Goal: Task Accomplishment & Management: Manage account settings

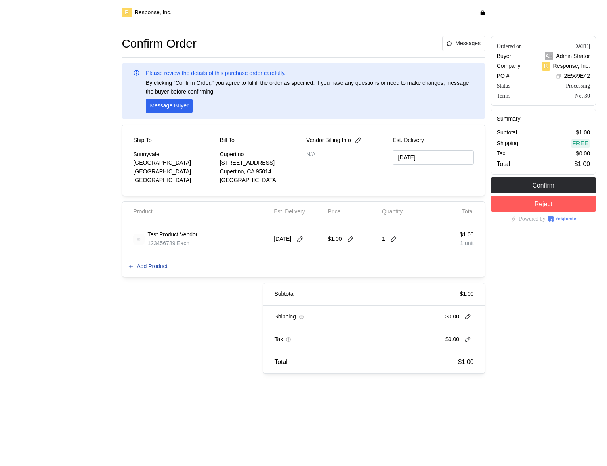
click at [152, 267] on p "Add Product" at bounding box center [152, 266] width 31 height 9
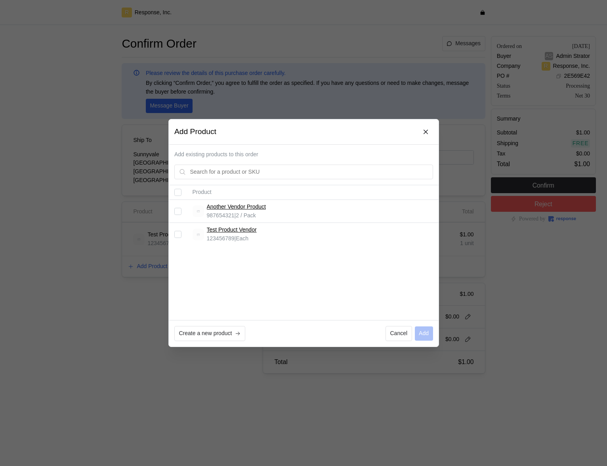
click at [179, 209] on input "Select record 1" at bounding box center [177, 211] width 7 height 7
checkbox input "true"
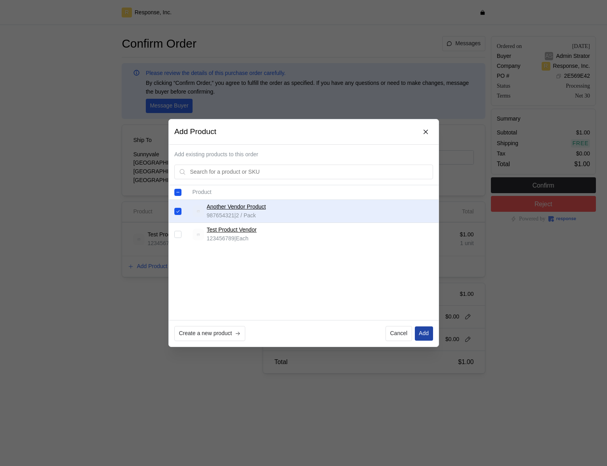
click at [421, 335] on p "Add" at bounding box center [424, 333] width 10 height 9
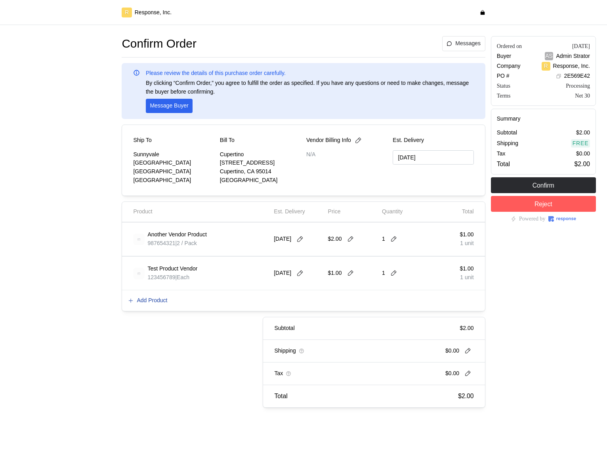
click at [158, 300] on p "Add Product" at bounding box center [152, 300] width 31 height 9
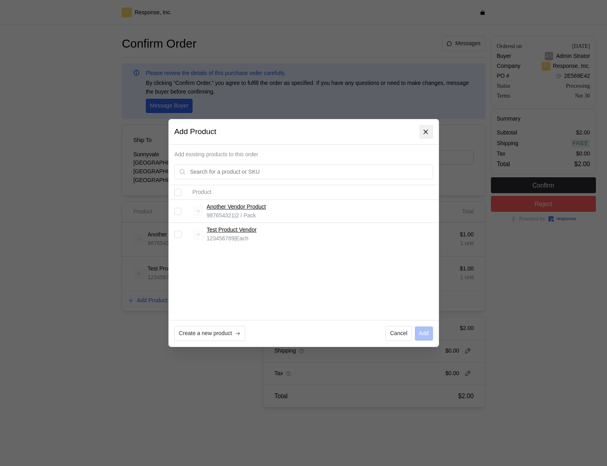
click at [424, 133] on icon at bounding box center [425, 131] width 7 height 7
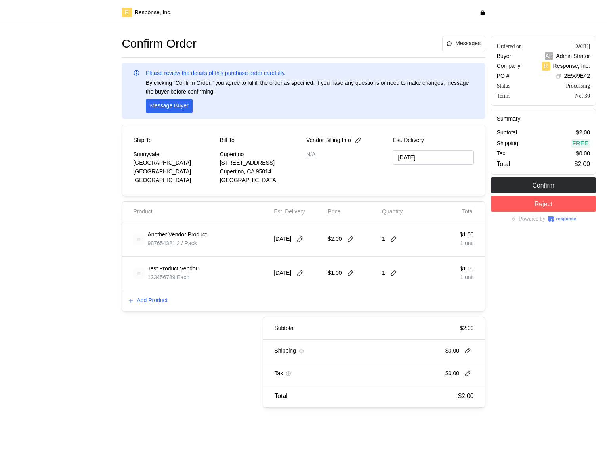
click at [163, 292] on div "Add Product" at bounding box center [303, 300] width 363 height 21
click at [162, 302] on p "Add Product" at bounding box center [152, 300] width 31 height 9
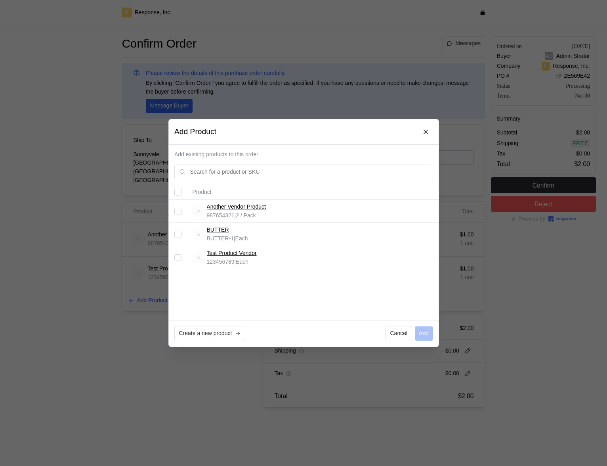
click at [178, 235] on input "Select record 2" at bounding box center [177, 234] width 7 height 7
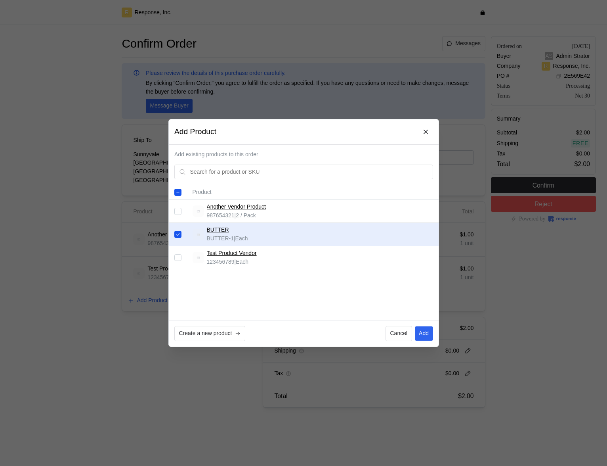
click at [179, 235] on input "Select record 2" at bounding box center [177, 234] width 7 height 7
checkbox input "false"
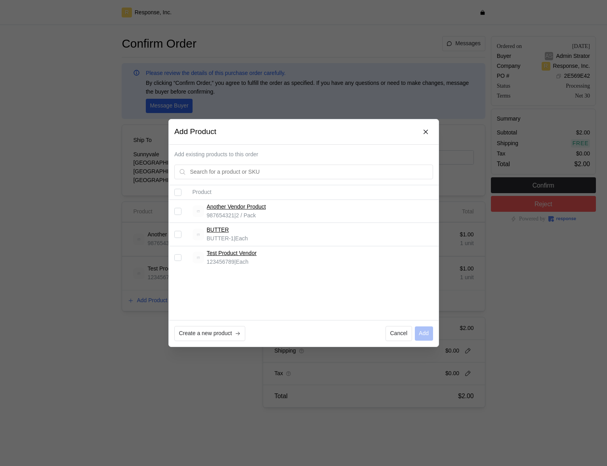
click at [127, 71] on div at bounding box center [303, 233] width 607 height 466
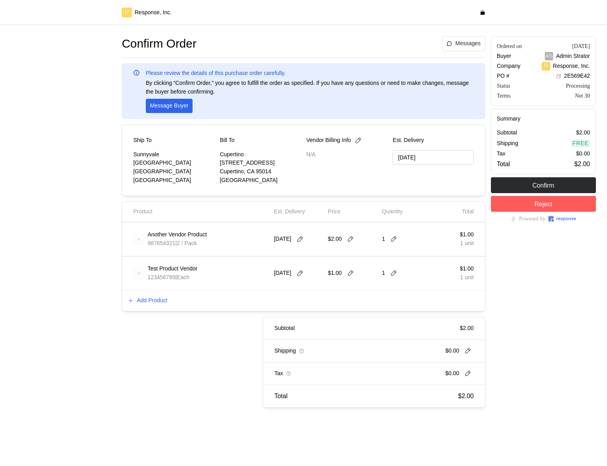
click at [108, 195] on div at bounding box center [63, 221] width 111 height 377
click at [141, 302] on p "Add Product" at bounding box center [152, 300] width 31 height 9
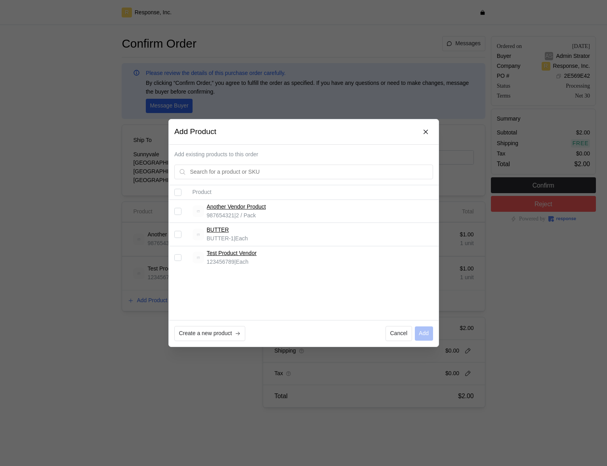
click at [180, 234] on input "Select record 2" at bounding box center [177, 234] width 7 height 7
checkbox input "true"
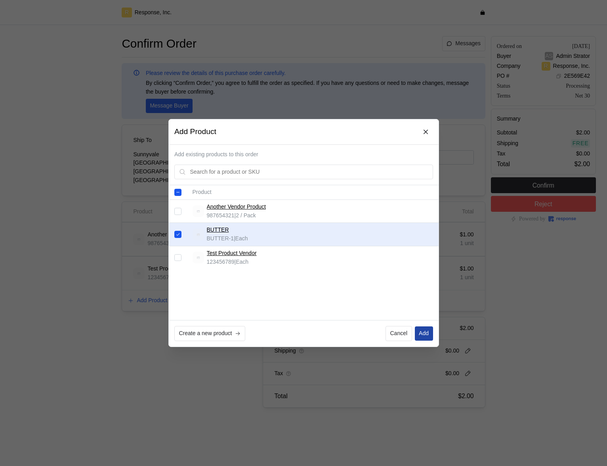
click at [428, 338] on button "Add" at bounding box center [424, 333] width 18 height 14
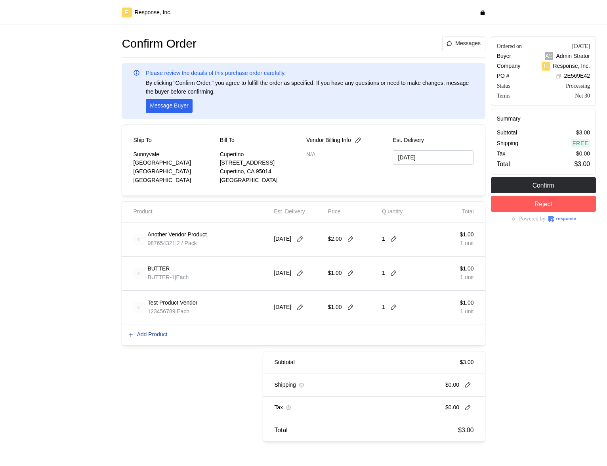
click at [150, 335] on p "Add Product" at bounding box center [152, 334] width 31 height 9
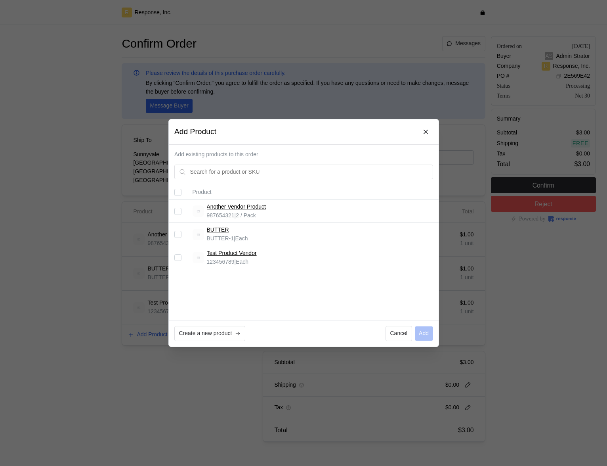
click at [179, 235] on input "Select record 2" at bounding box center [177, 234] width 7 height 7
checkbox input "true"
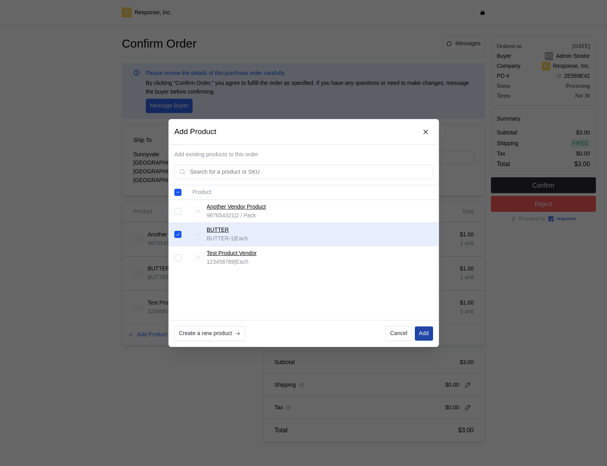
click at [423, 330] on p "Add" at bounding box center [424, 333] width 10 height 9
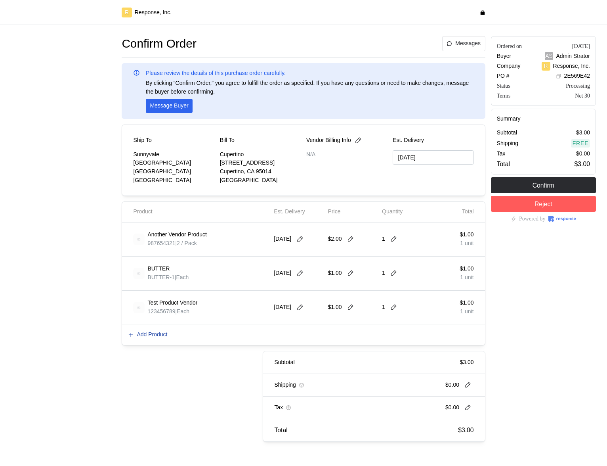
click at [155, 335] on p "Add Product" at bounding box center [152, 334] width 31 height 9
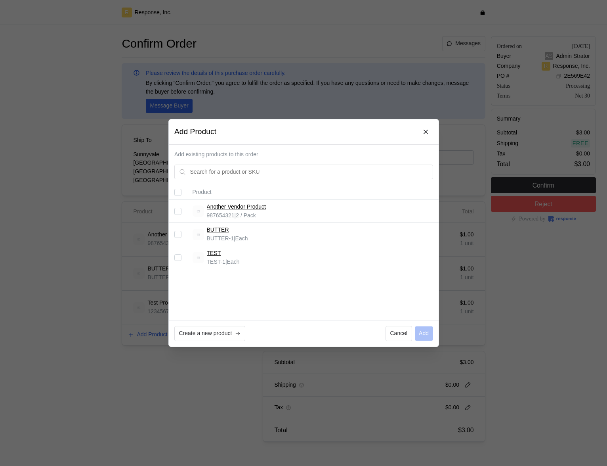
click at [52, 34] on div at bounding box center [303, 233] width 607 height 466
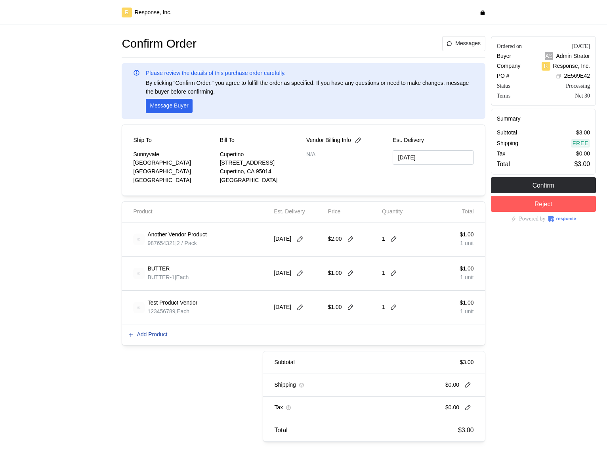
click at [157, 337] on p "Add Product" at bounding box center [152, 334] width 31 height 9
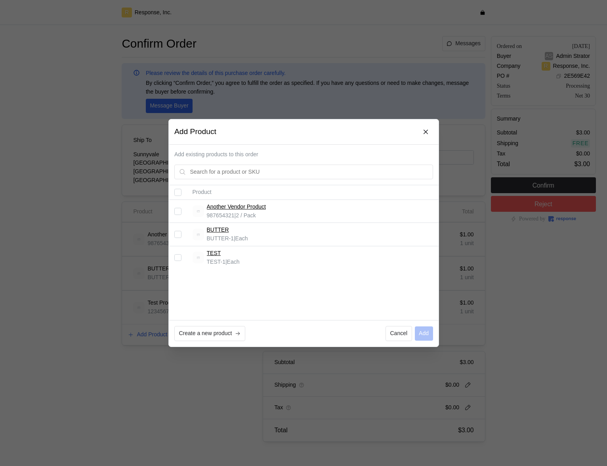
click at [257, 275] on div "Product Another Vendor Product 987654321 | 2 / Pack BUTTER BUTTER-1 | Each TEST…" at bounding box center [304, 252] width 270 height 135
click at [99, 321] on div at bounding box center [303, 233] width 607 height 466
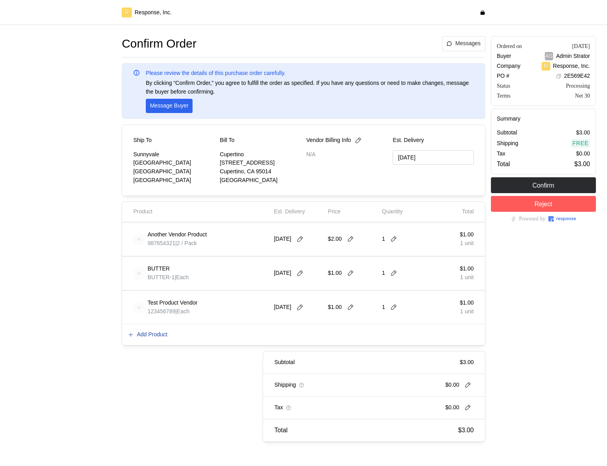
click at [152, 334] on p "Add Product" at bounding box center [152, 334] width 31 height 9
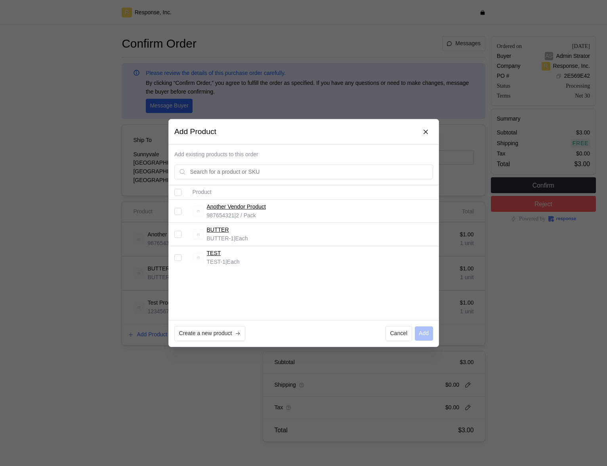
click at [181, 256] on input "Select record 3" at bounding box center [177, 257] width 7 height 7
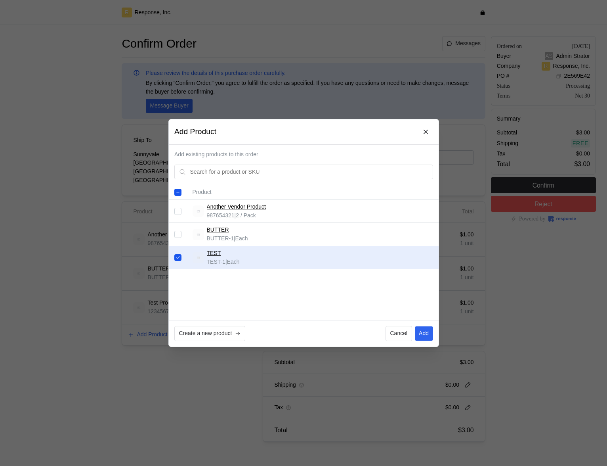
click at [181, 256] on input "Select record 3" at bounding box center [177, 257] width 7 height 7
checkbox input "false"
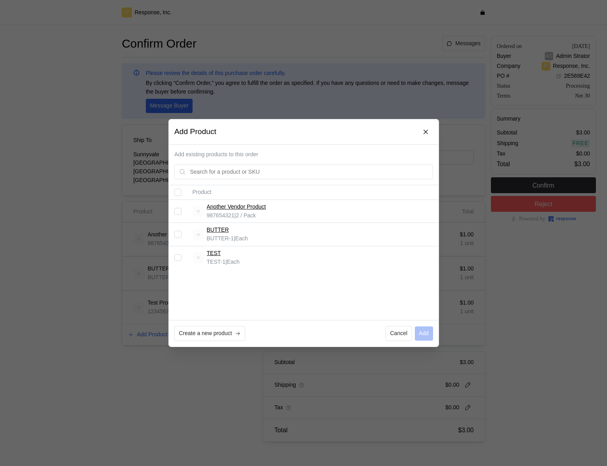
click at [132, 333] on div at bounding box center [303, 233] width 607 height 466
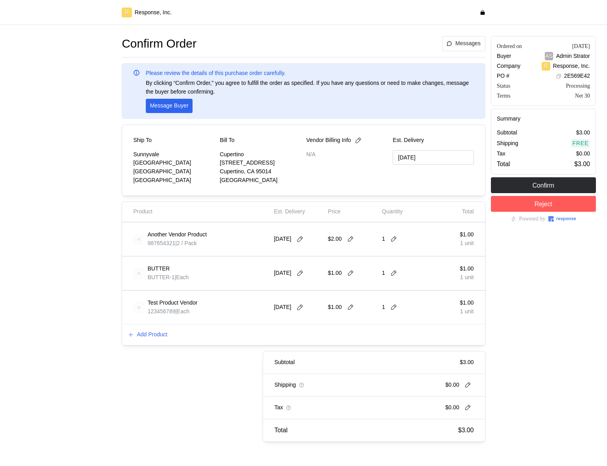
click at [166, 313] on span "123456789" at bounding box center [161, 311] width 28 height 6
click at [144, 327] on div "Add Product" at bounding box center [303, 334] width 363 height 21
click at [144, 335] on p "Add Product" at bounding box center [152, 334] width 31 height 9
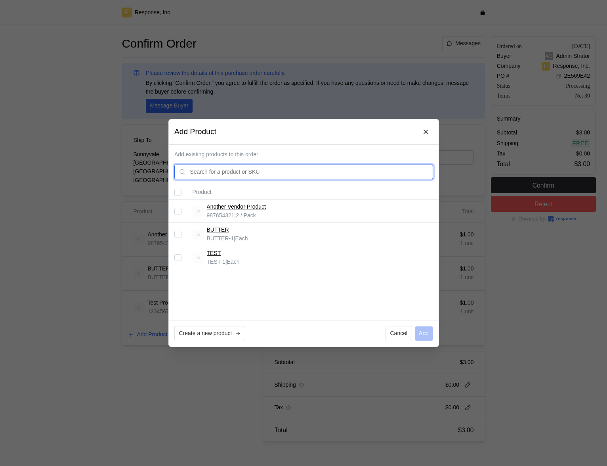
click at [247, 165] on input "text" at bounding box center [309, 172] width 239 height 14
type input "t"
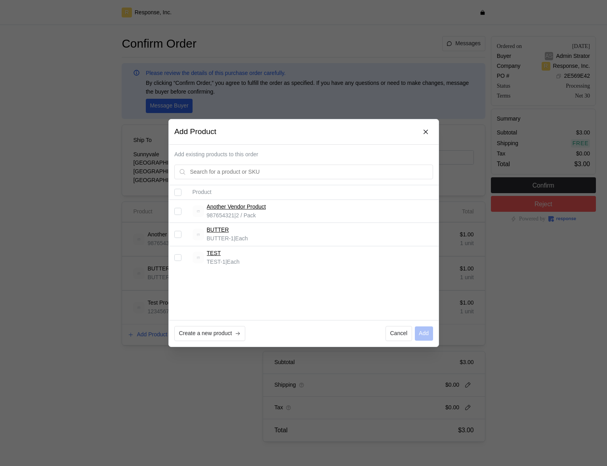
click at [114, 260] on div at bounding box center [303, 233] width 607 height 466
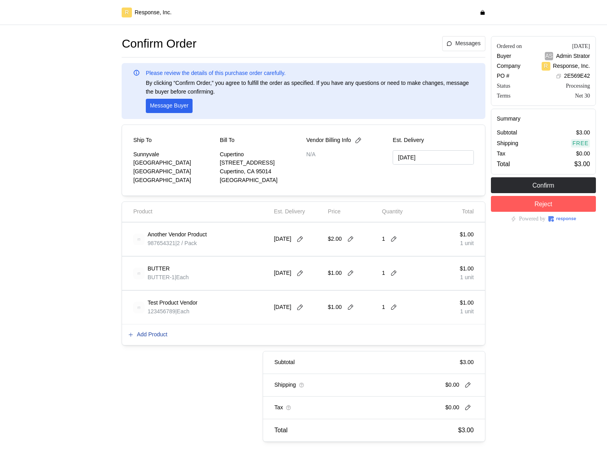
click at [155, 335] on p "Add Product" at bounding box center [152, 334] width 31 height 9
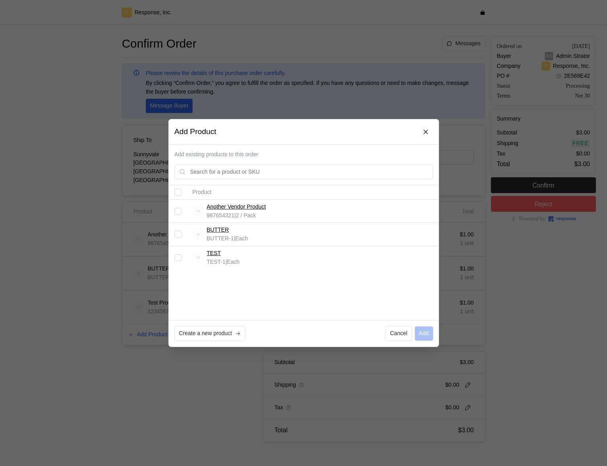
click at [179, 258] on input "Select record 3" at bounding box center [177, 257] width 7 height 7
checkbox input "true"
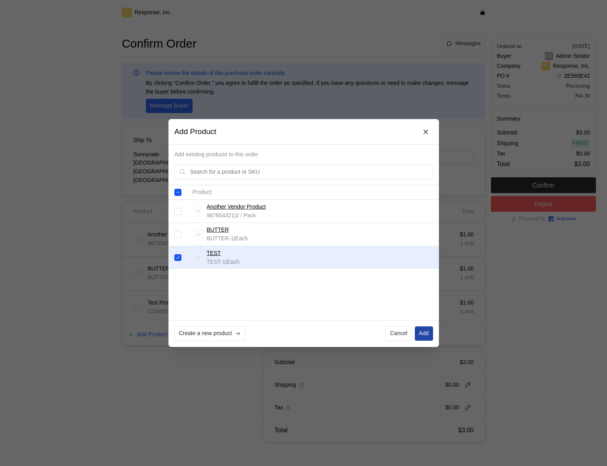
click at [422, 331] on p "Add" at bounding box center [424, 333] width 10 height 9
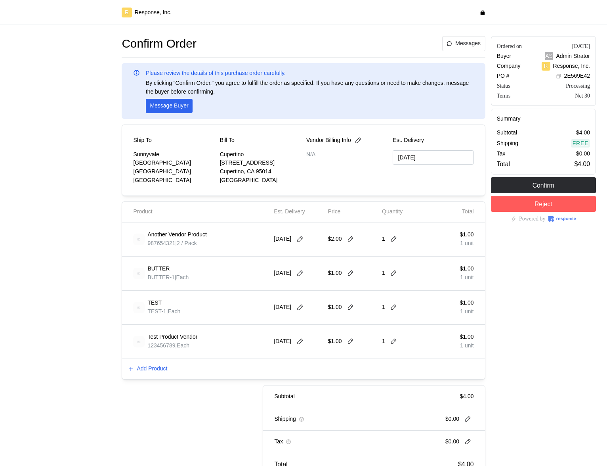
click at [54, 73] on div at bounding box center [63, 255] width 111 height 445
click at [161, 373] on button "Add Product" at bounding box center [148, 369] width 40 height 10
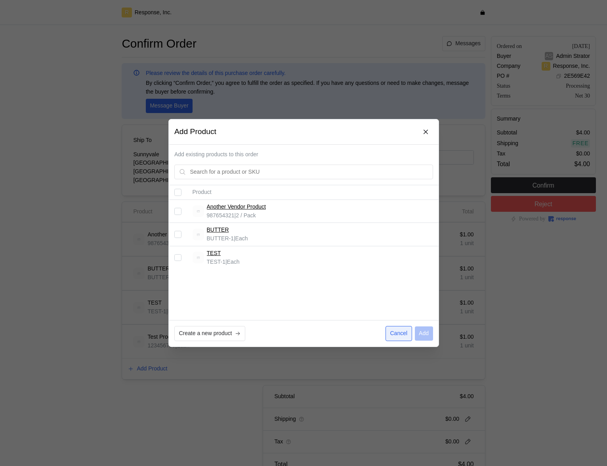
click at [396, 334] on p "Cancel" at bounding box center [398, 333] width 17 height 9
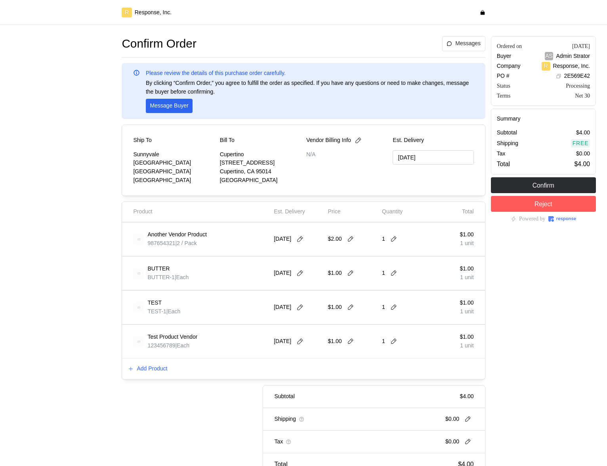
click at [141, 220] on div "Product Est. Delivery Price Quantity Total" at bounding box center [303, 212] width 363 height 20
click at [157, 370] on p "Add Product" at bounding box center [152, 368] width 31 height 9
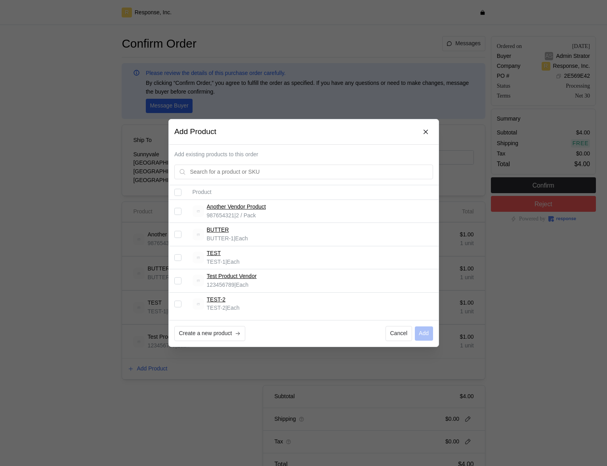
click at [92, 338] on div at bounding box center [303, 233] width 607 height 466
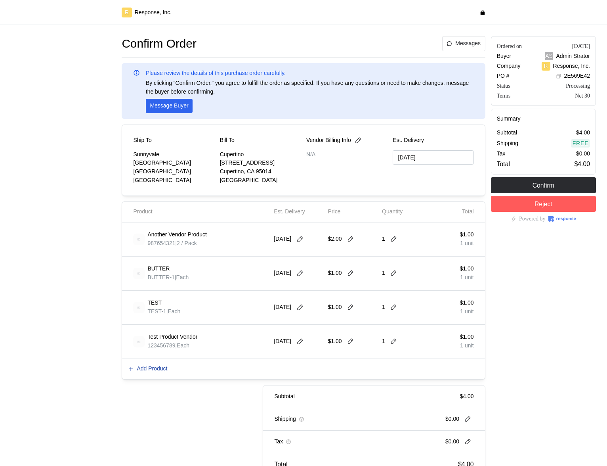
click at [158, 365] on p "Add Product" at bounding box center [152, 368] width 31 height 9
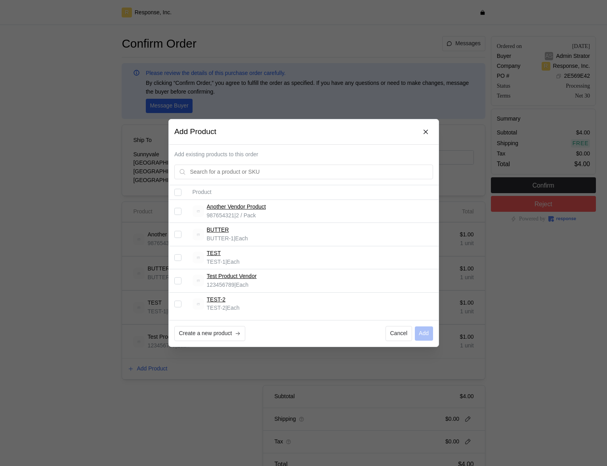
click at [179, 304] on input "Select record 5" at bounding box center [177, 303] width 7 height 7
checkbox input "true"
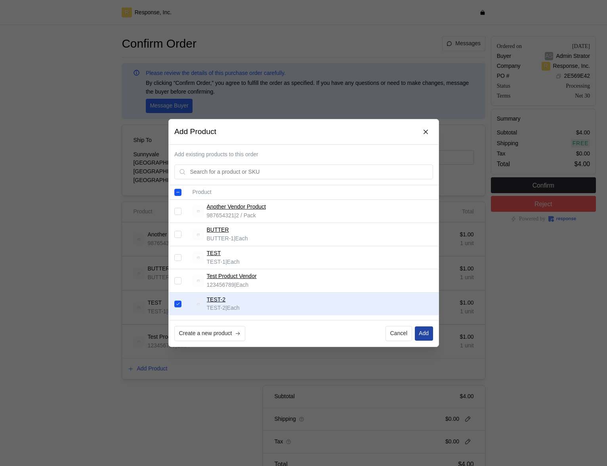
click at [421, 333] on p "Add" at bounding box center [424, 333] width 10 height 9
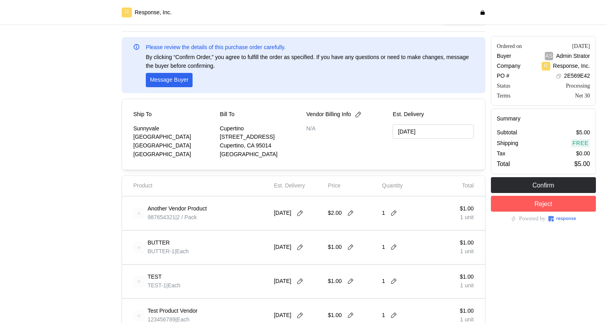
scroll to position [203, 0]
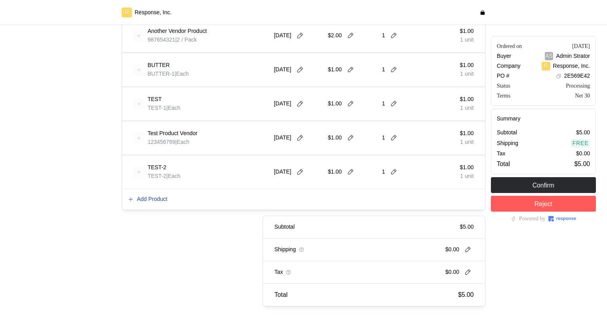
click at [161, 195] on button "Add Product" at bounding box center [148, 200] width 40 height 10
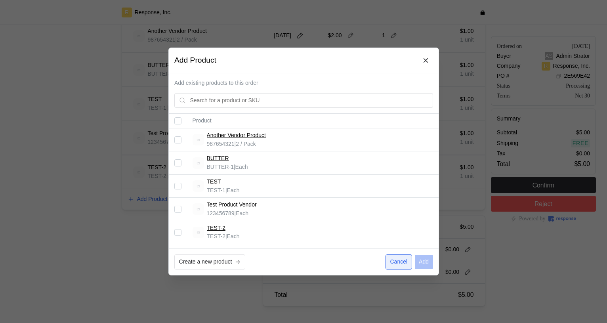
click at [397, 264] on p "Cancel" at bounding box center [398, 262] width 17 height 9
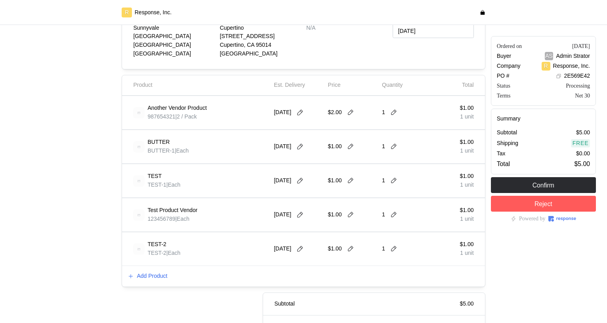
scroll to position [61, 0]
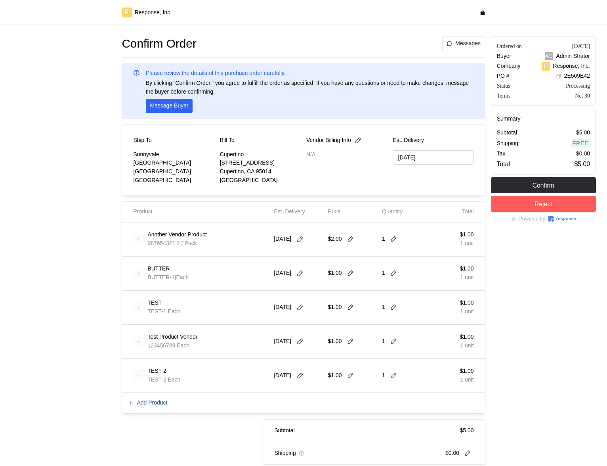
click at [151, 323] on p "Add Product" at bounding box center [152, 402] width 31 height 9
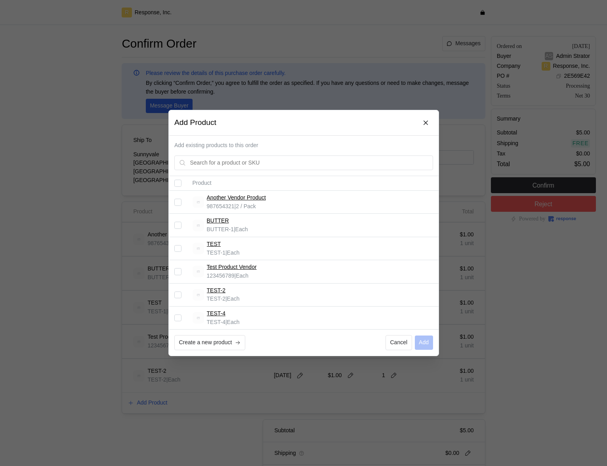
click at [180, 319] on input "Select record 6" at bounding box center [177, 317] width 7 height 7
checkbox input "true"
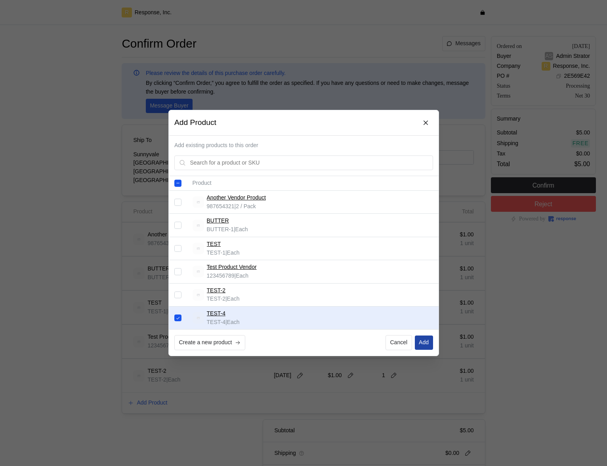
click at [425, 323] on p "Add" at bounding box center [424, 342] width 10 height 9
